Goal: Check status: Check status

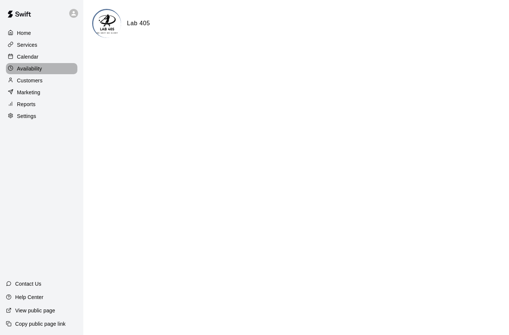
click at [32, 64] on div "Availability" at bounding box center [41, 68] width 71 height 11
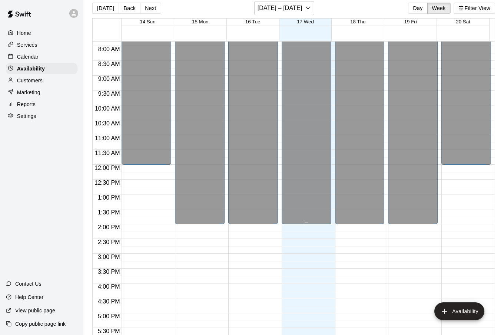
scroll to position [12, 0]
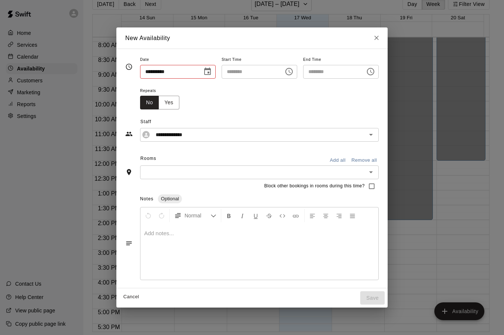
type input "**********"
type input "********"
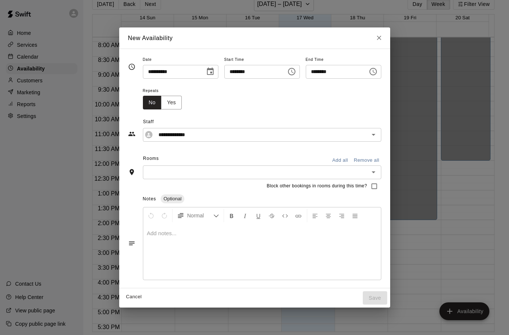
click at [386, 42] on button "Close" at bounding box center [379, 37] width 13 height 13
type input "**********"
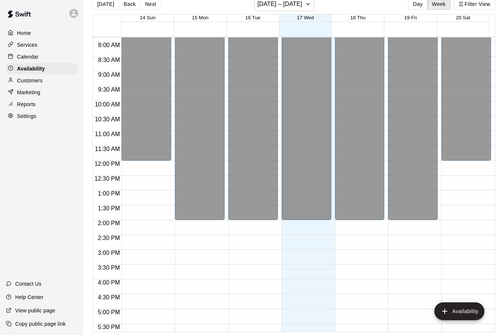
click at [40, 60] on div "Calendar" at bounding box center [41, 56] width 71 height 11
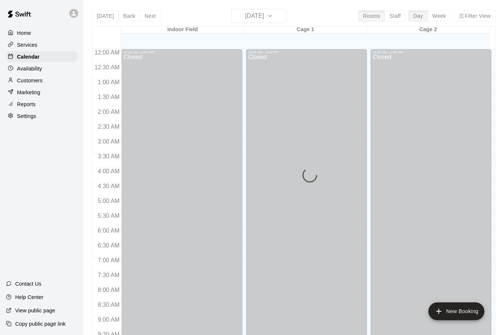
scroll to position [395, 0]
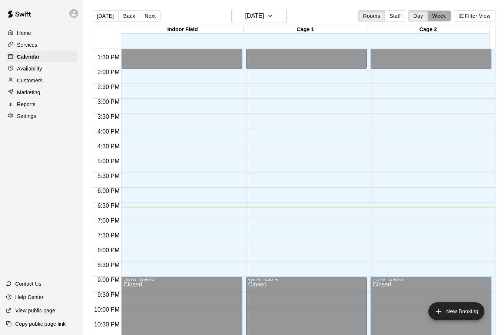
click at [437, 18] on button "Week" at bounding box center [439, 15] width 23 height 11
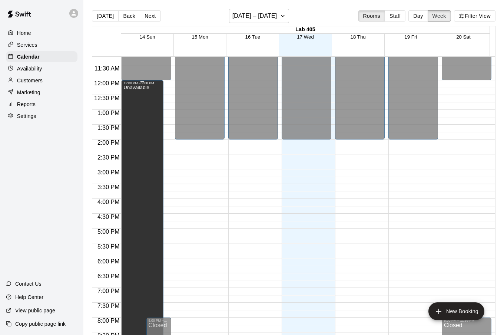
scroll to position [241, 0]
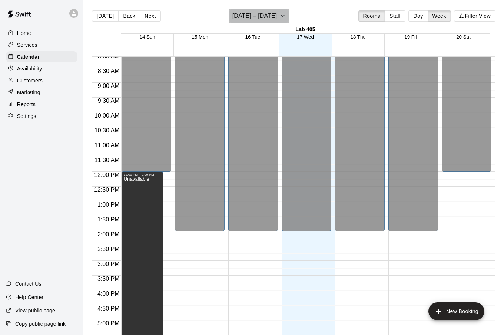
click at [285, 17] on icon "button" at bounding box center [283, 15] width 6 height 9
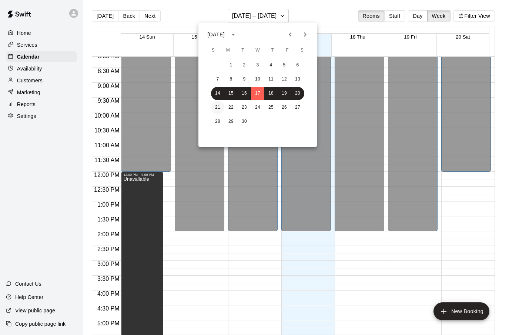
click at [218, 109] on button "21" at bounding box center [217, 107] width 13 height 13
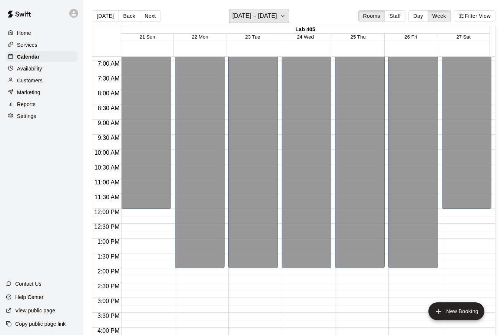
scroll to position [426, 0]
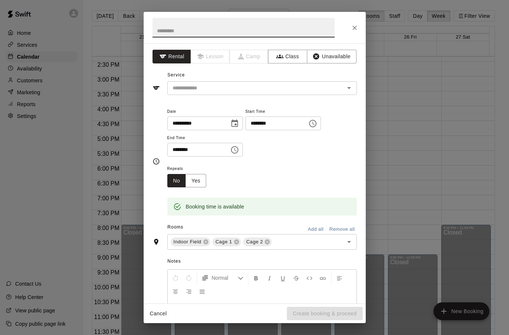
click at [353, 27] on icon "Close" at bounding box center [354, 27] width 7 height 7
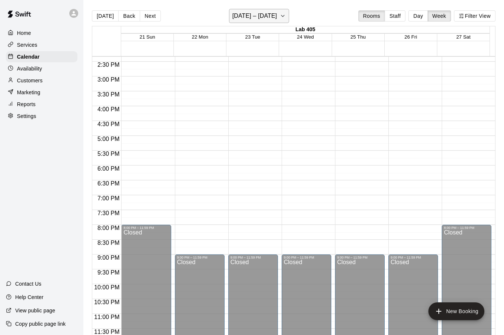
click at [261, 11] on h6 "[DATE] – [DATE]" at bounding box center [254, 16] width 45 height 10
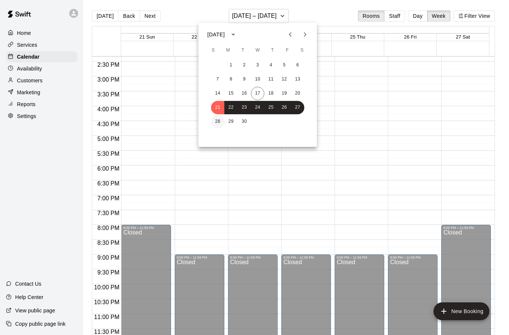
click at [219, 122] on button "28" at bounding box center [217, 121] width 13 height 13
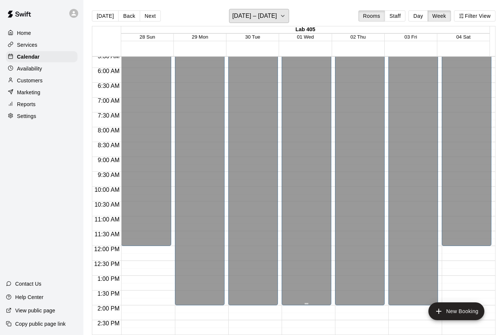
scroll to position [0, 0]
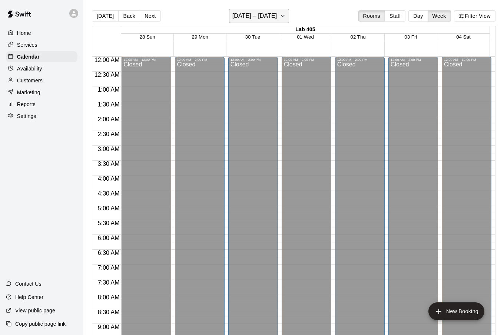
click at [286, 16] on icon "button" at bounding box center [283, 15] width 6 height 9
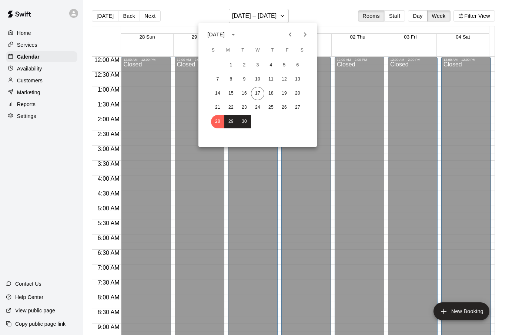
click at [305, 34] on icon "Next month" at bounding box center [305, 34] width 9 height 9
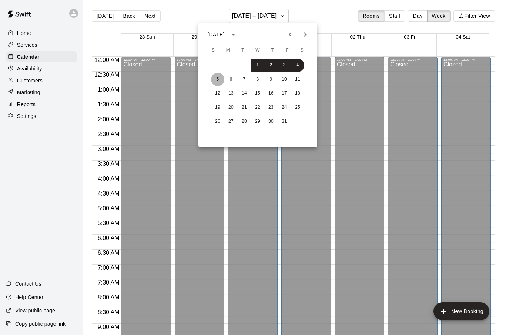
click at [217, 79] on button "5" at bounding box center [217, 79] width 13 height 13
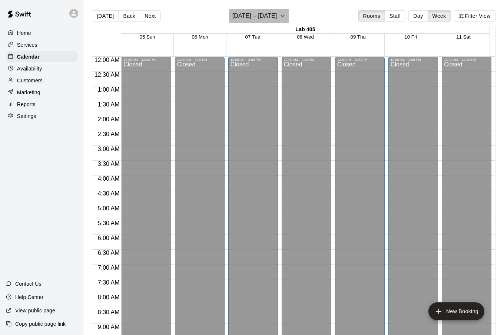
click at [280, 18] on icon "button" at bounding box center [283, 15] width 6 height 9
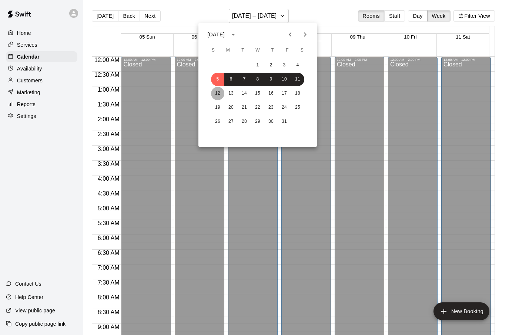
click at [217, 92] on button "12" at bounding box center [217, 93] width 13 height 13
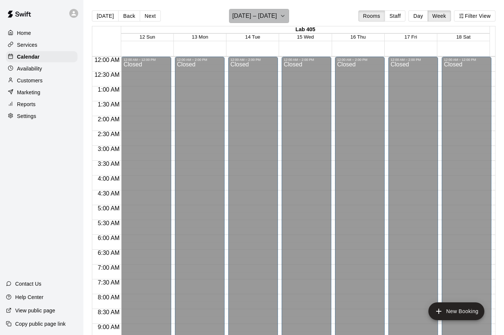
click at [260, 17] on h6 "[DATE] – [DATE]" at bounding box center [254, 16] width 45 height 10
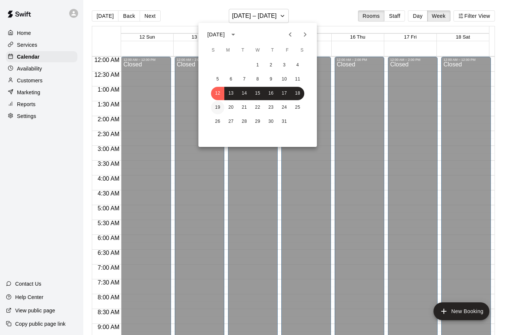
click at [217, 106] on button "19" at bounding box center [217, 107] width 13 height 13
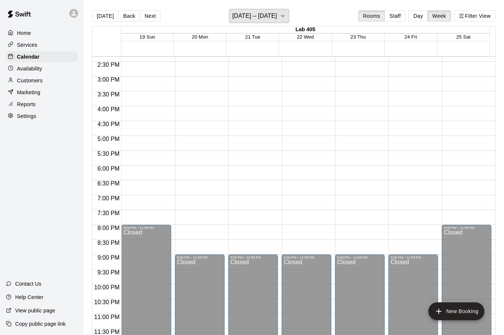
scroll to position [130, 0]
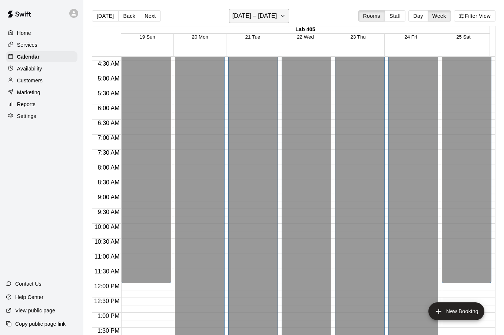
click at [243, 13] on h6 "[DATE] – [DATE]" at bounding box center [254, 16] width 45 height 10
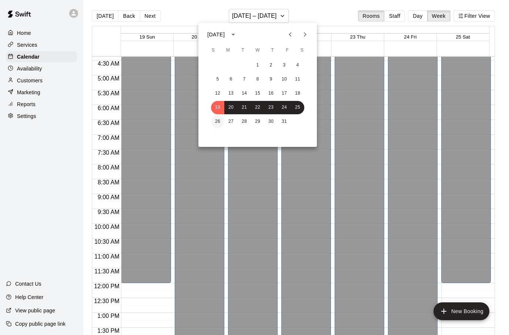
click at [217, 120] on button "26" at bounding box center [217, 121] width 13 height 13
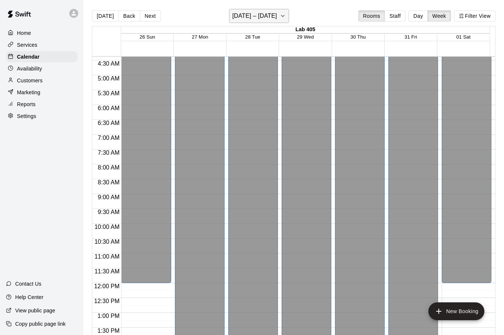
click at [236, 16] on h6 "[DATE] – [DATE]" at bounding box center [254, 16] width 45 height 10
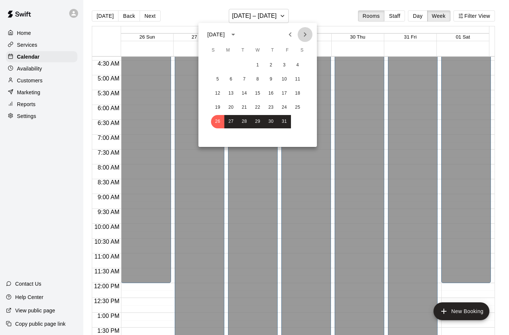
click at [306, 36] on icon "Next month" at bounding box center [305, 34] width 9 height 9
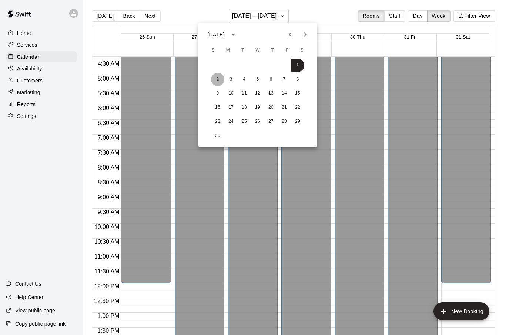
click at [219, 77] on button "2" at bounding box center [217, 79] width 13 height 13
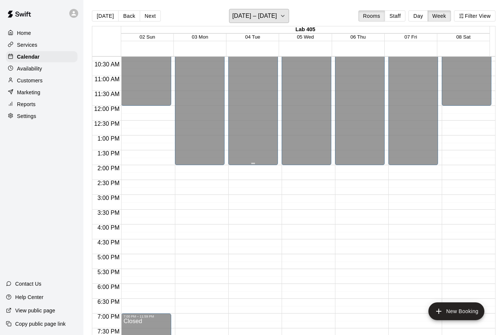
scroll to position [196, 0]
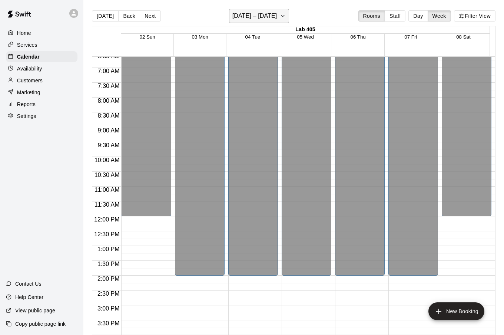
click at [261, 17] on h6 "[DATE] – [DATE]" at bounding box center [254, 16] width 45 height 10
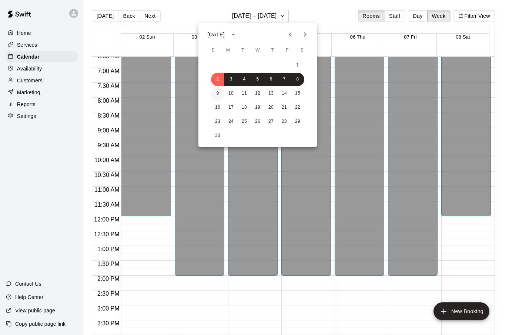
click at [219, 92] on button "9" at bounding box center [217, 93] width 13 height 13
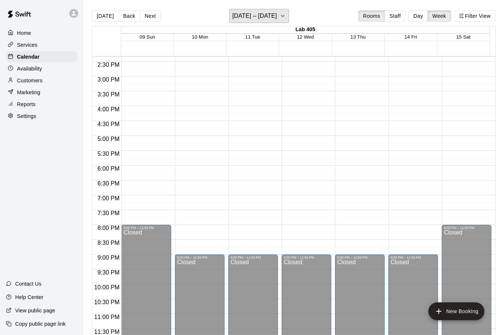
scroll to position [167, 0]
